Goal: Find contact information: Find contact information

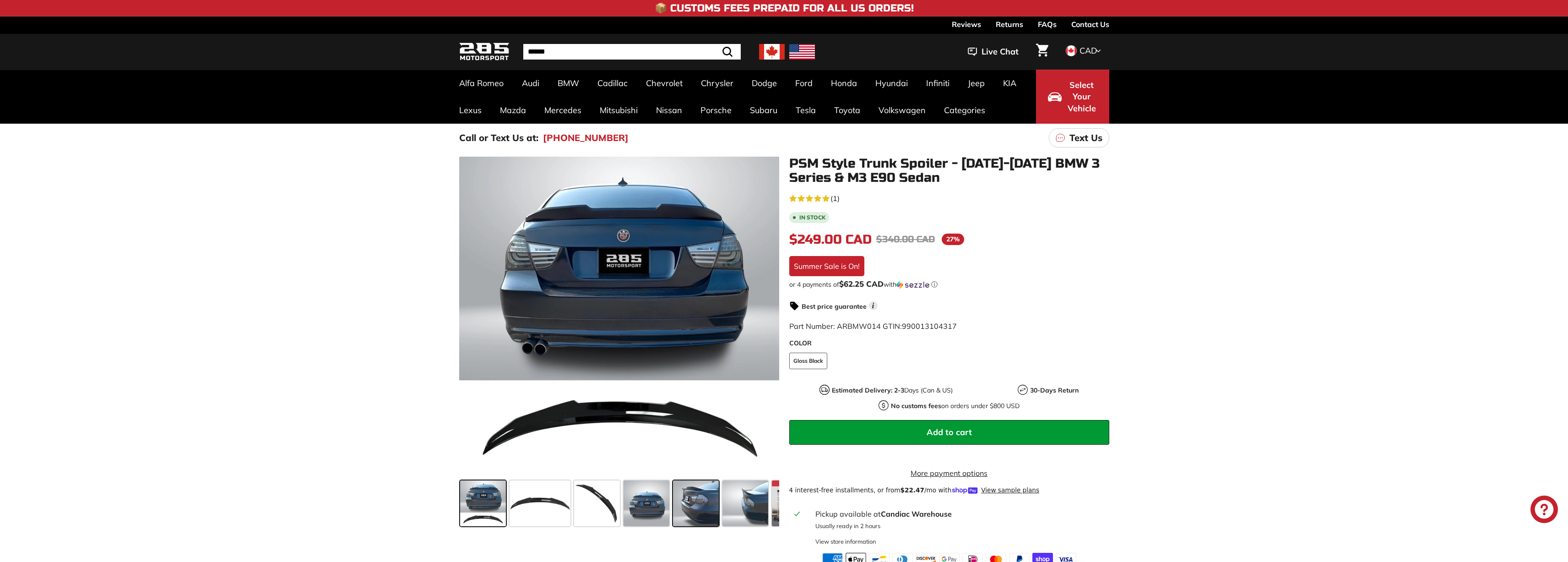
click at [688, 501] on span at bounding box center [696, 503] width 46 height 46
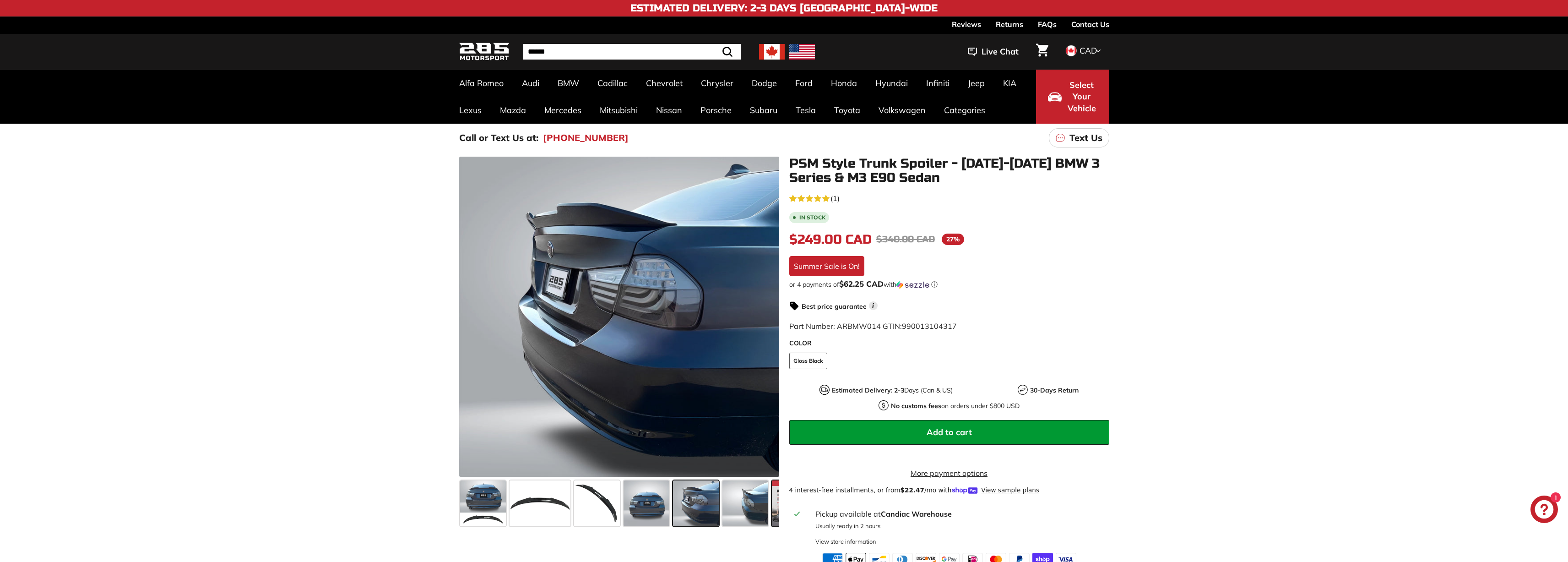
click at [770, 512] on div at bounding box center [795, 503] width 50 height 50
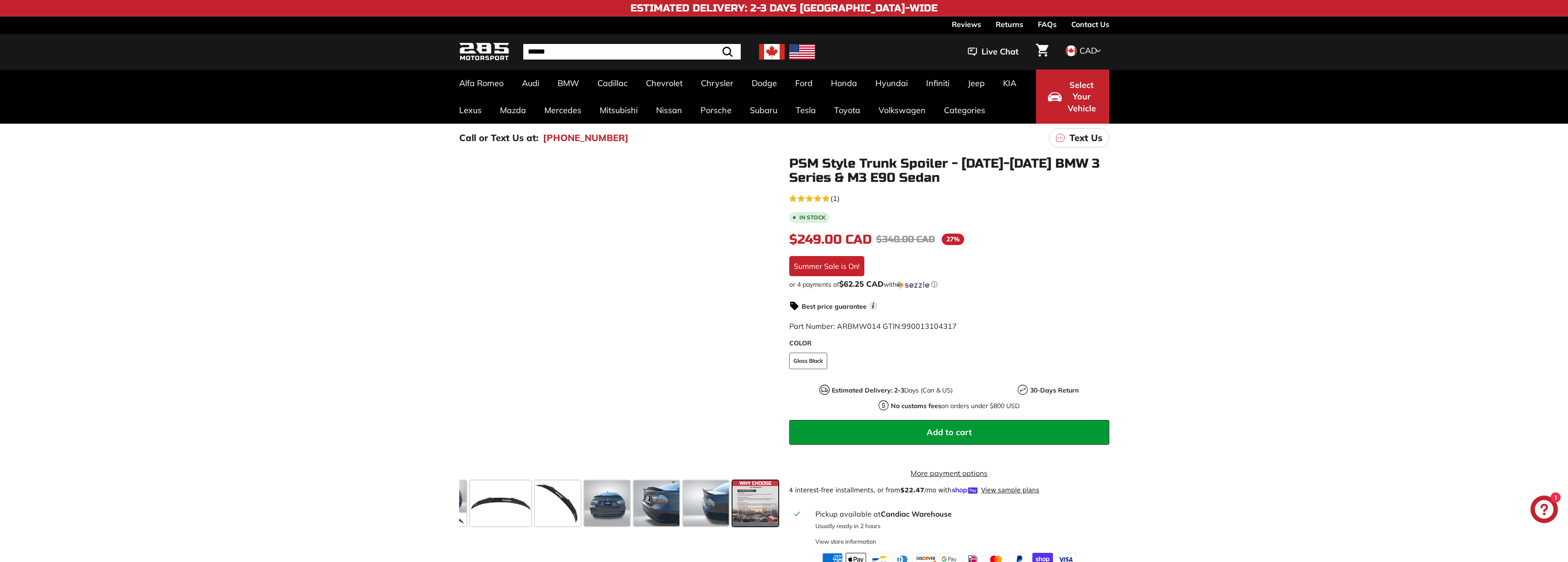
scroll to position [0, 40]
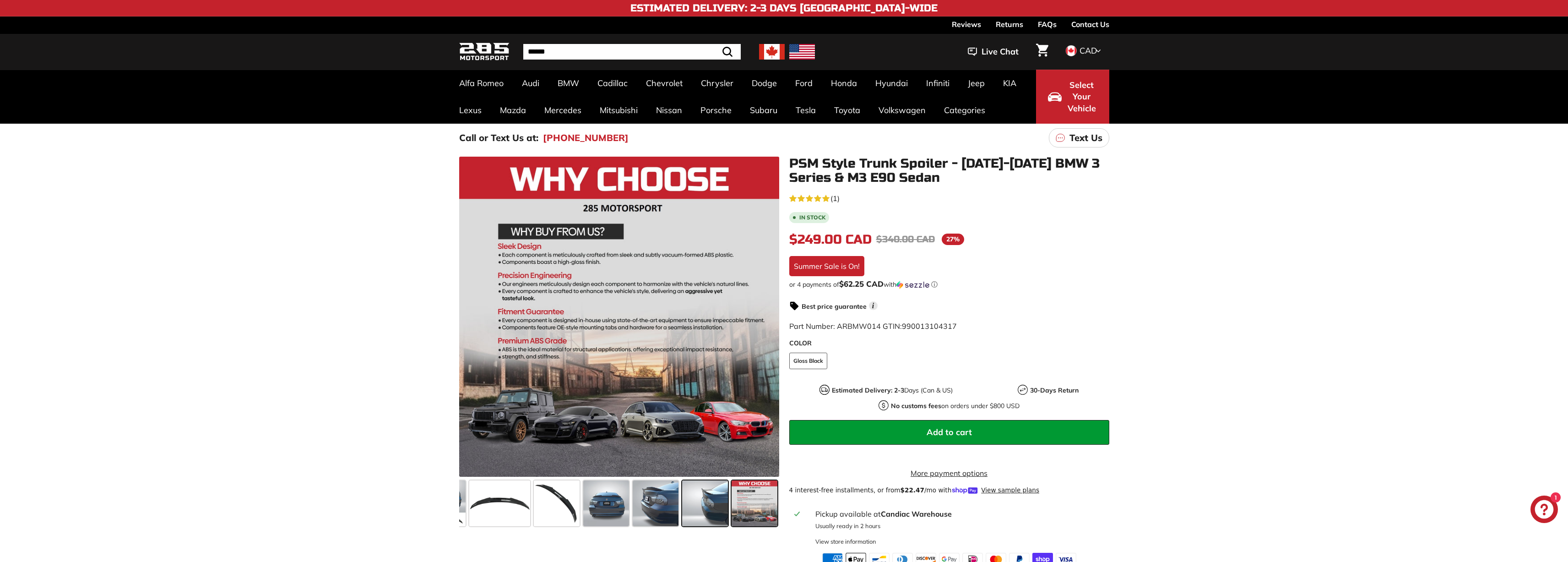
click at [715, 495] on span at bounding box center [705, 503] width 46 height 46
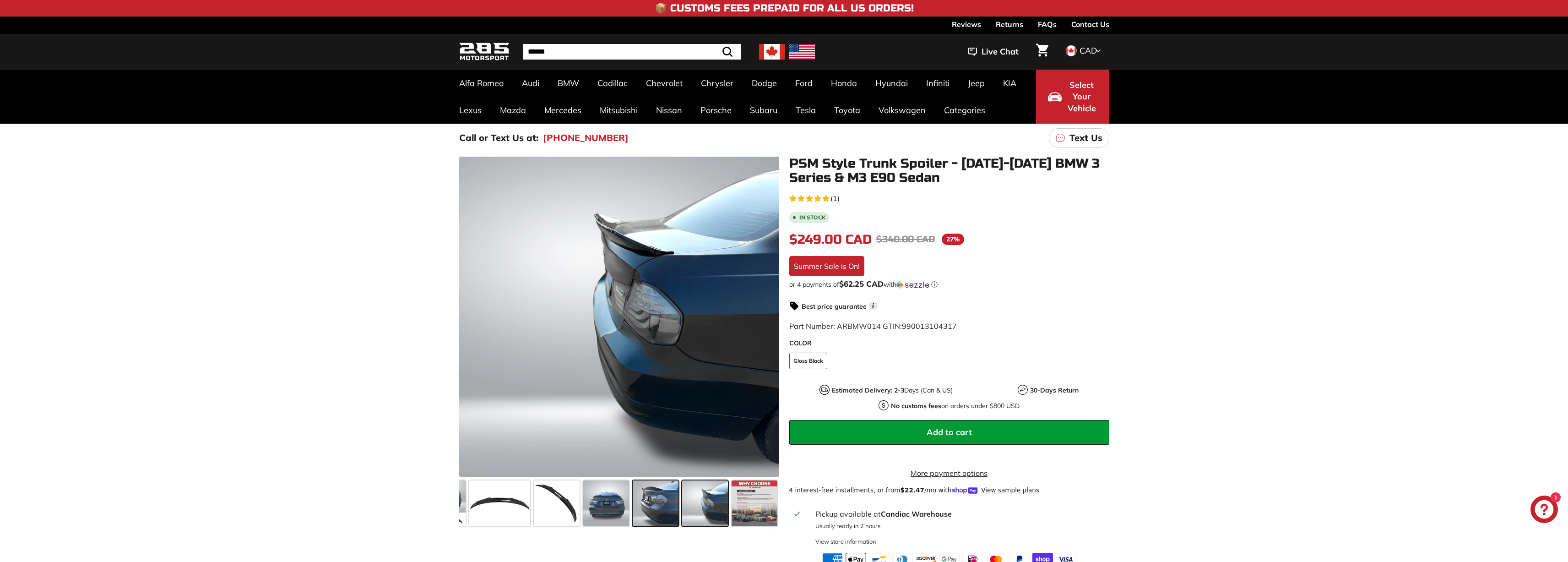
click at [669, 493] on span at bounding box center [655, 503] width 46 height 46
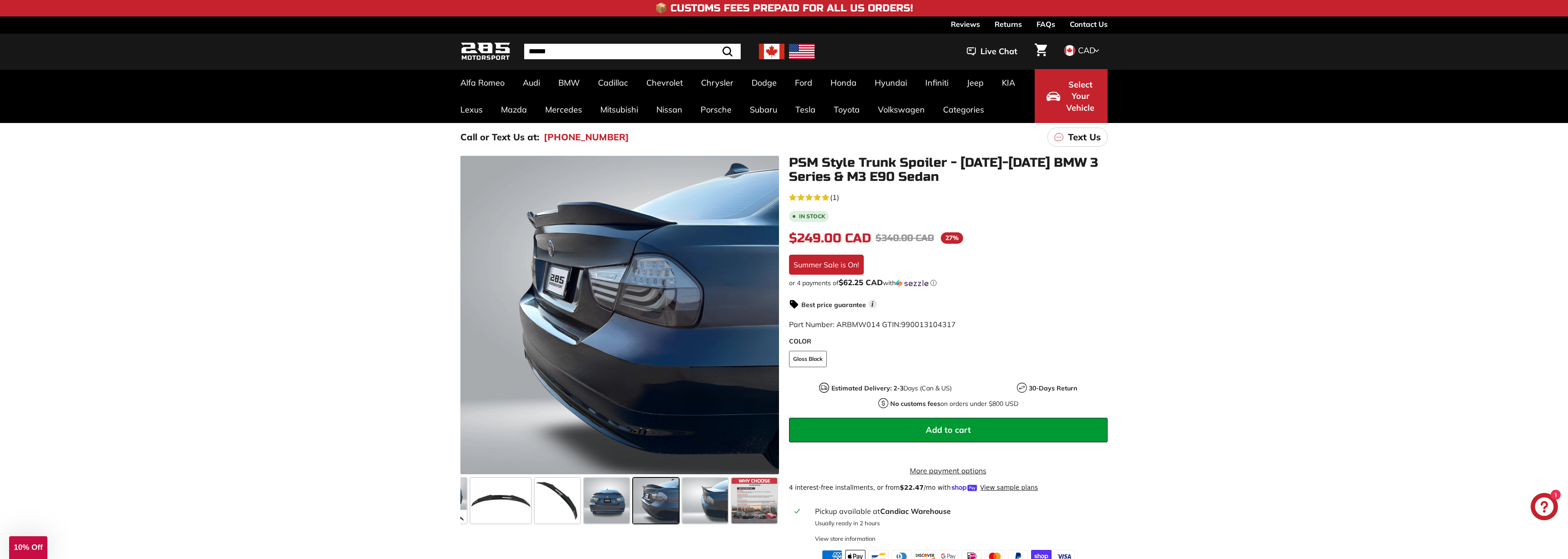
click at [598, 487] on div "Close dialog UNLOCK 10% Off Sign up to receive 10% off your first order and exc…" at bounding box center [784, 279] width 1568 height 559
click at [592, 492] on span at bounding box center [603, 501] width 46 height 46
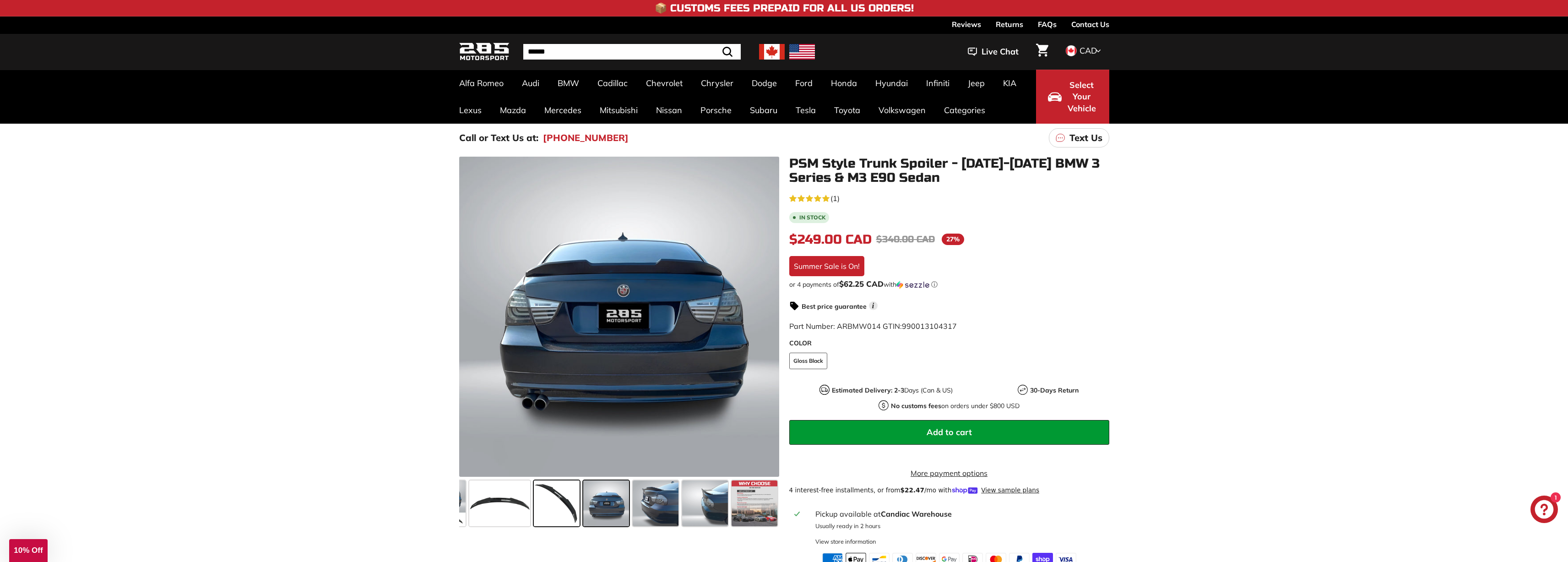
click at [560, 495] on span at bounding box center [556, 503] width 46 height 46
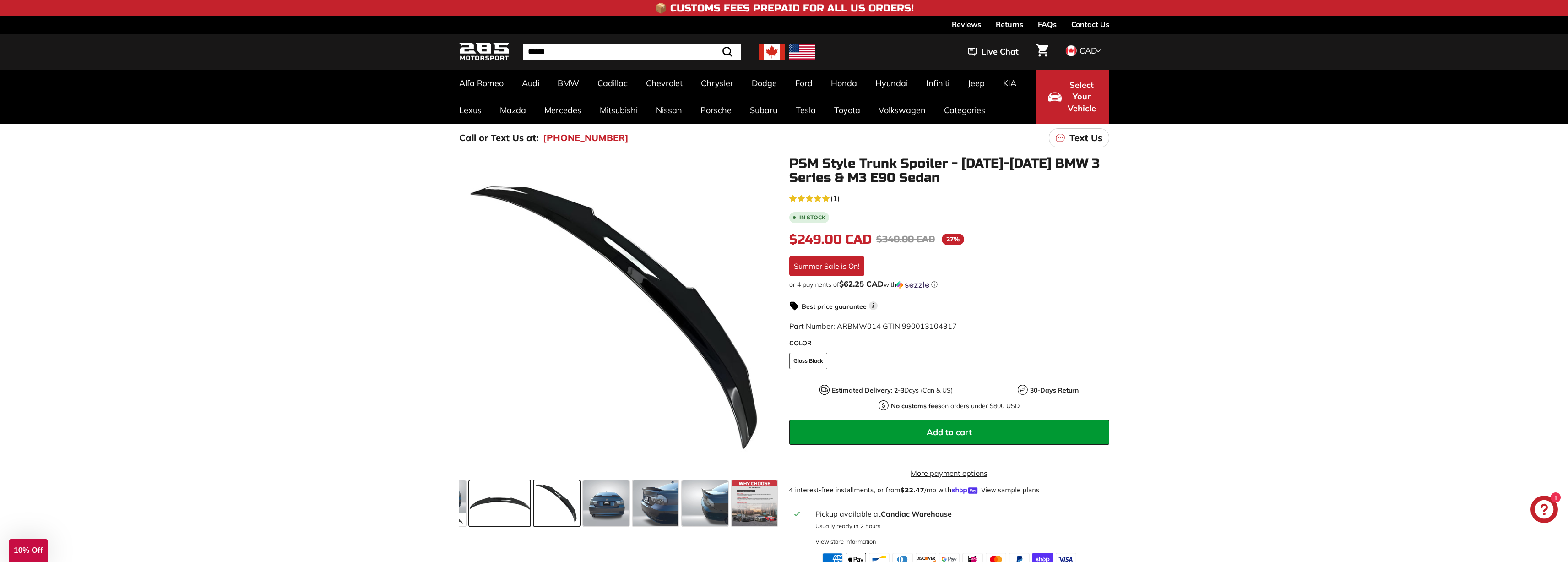
click at [496, 486] on span at bounding box center [500, 503] width 61 height 46
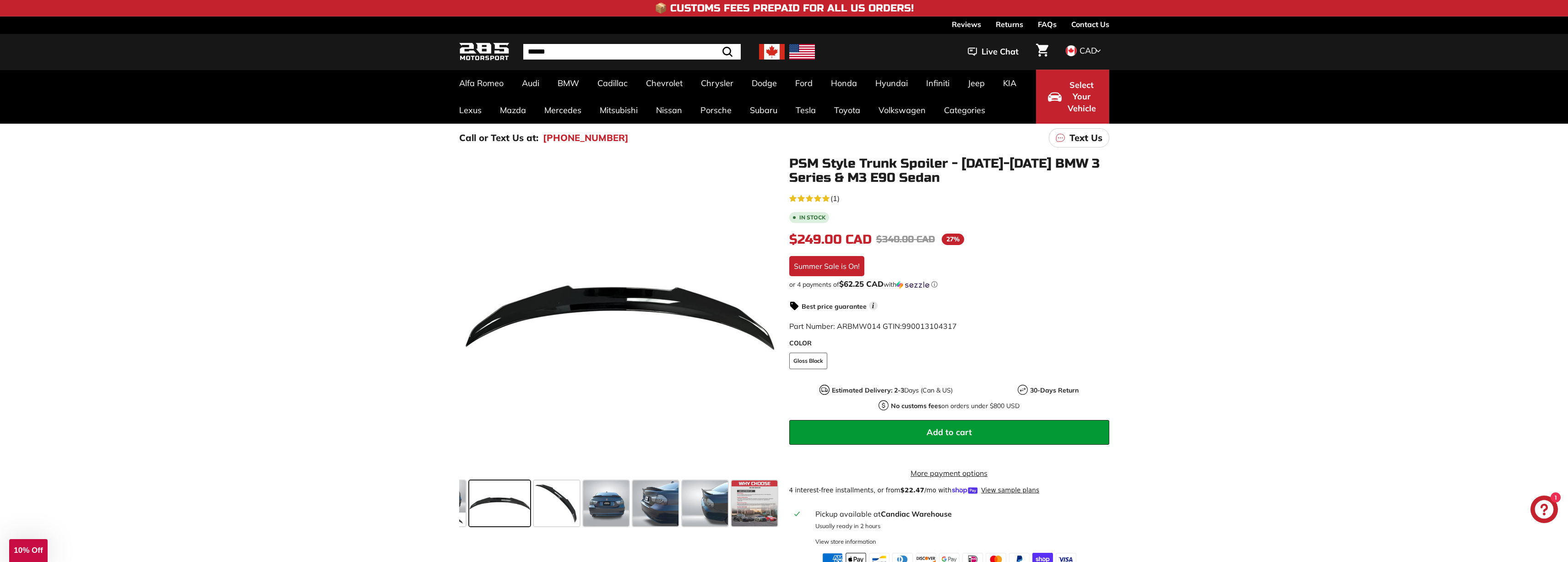
scroll to position [0, 0]
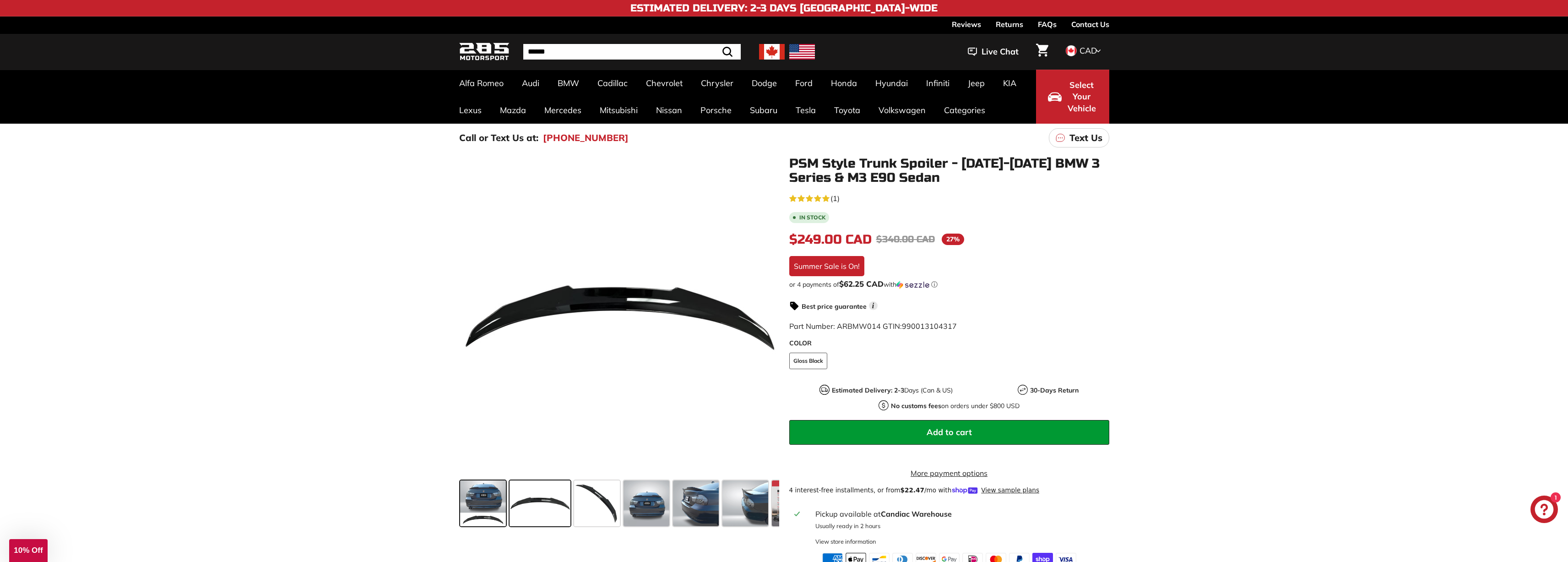
click at [469, 490] on span at bounding box center [483, 503] width 46 height 46
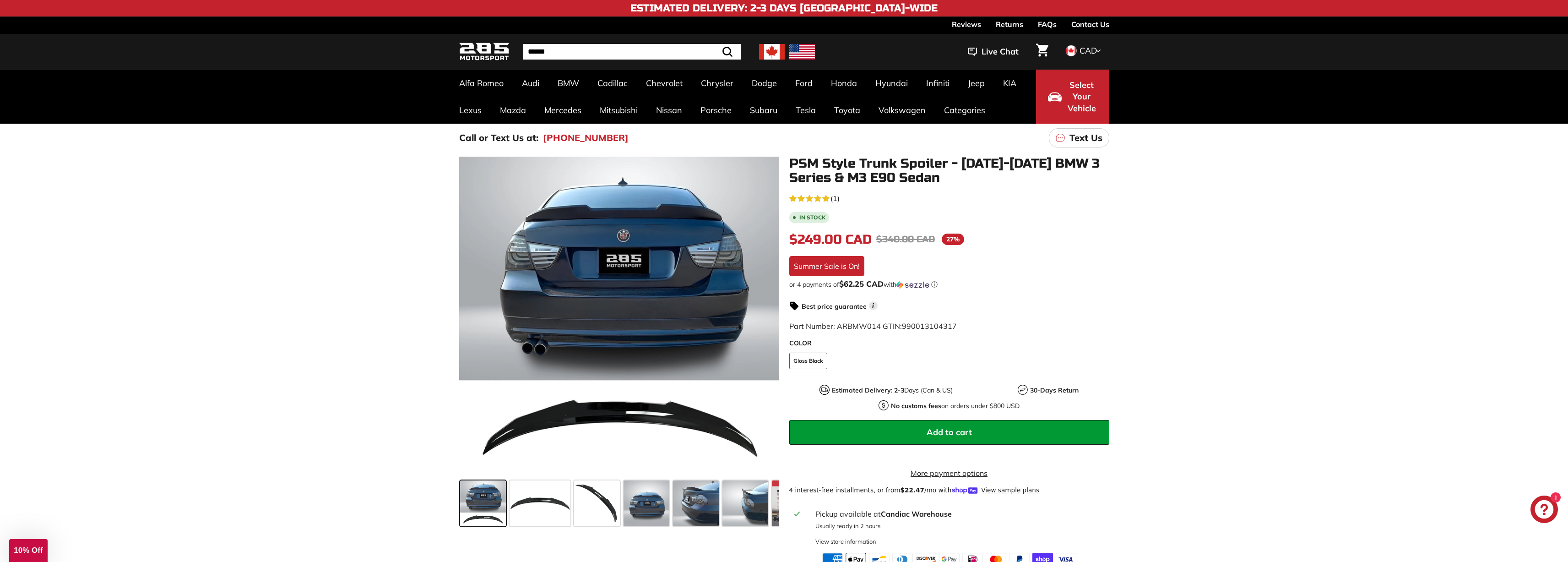
click at [356, 151] on div "Call or Text Us at: [PHONE_NUMBER] Text Us" at bounding box center [784, 138] width 1568 height 28
